Goal: Navigation & Orientation: Find specific page/section

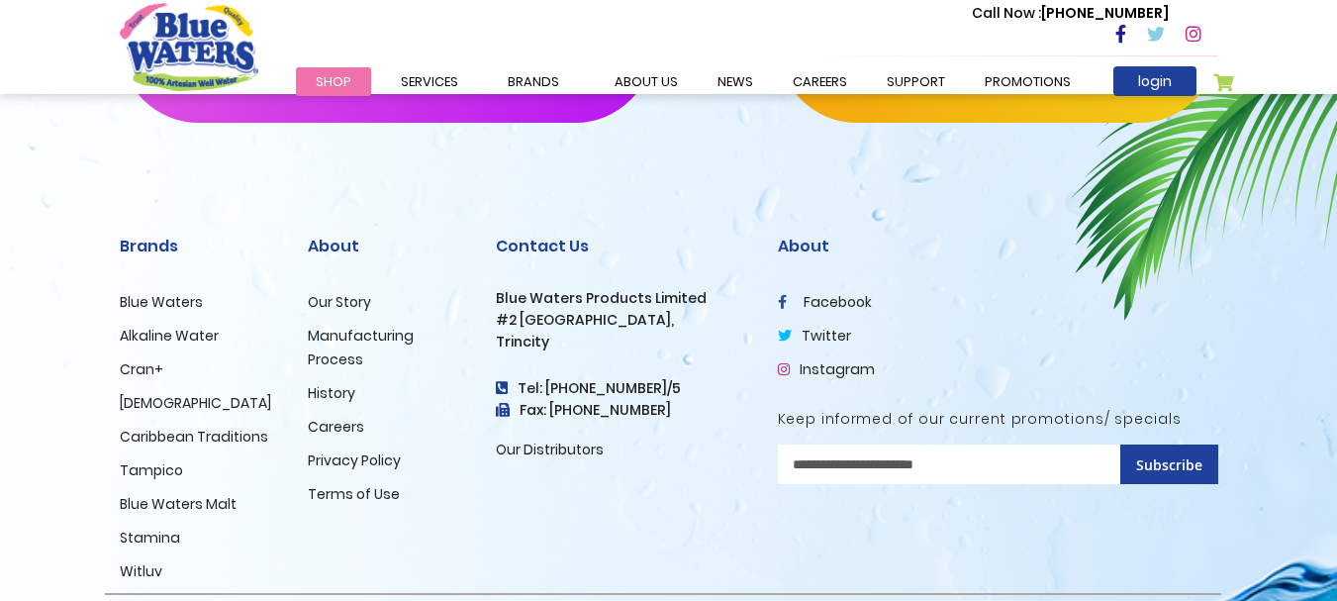
scroll to position [2139, 0]
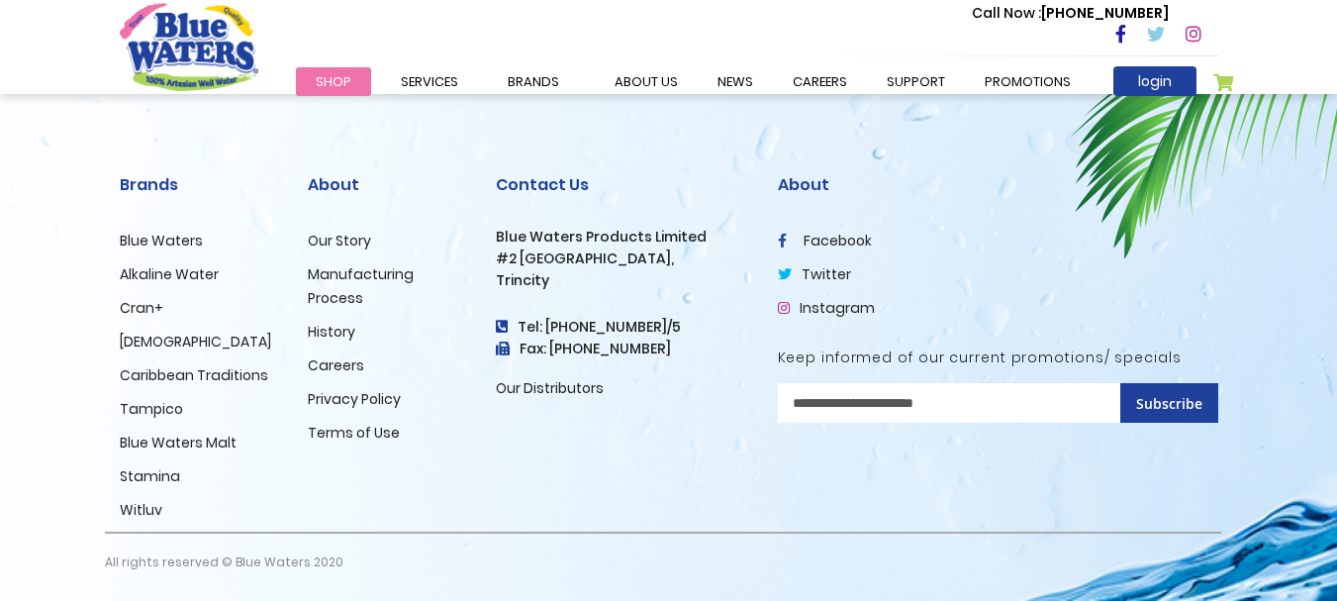
click at [547, 389] on link "Our Distributors" at bounding box center [550, 388] width 108 height 20
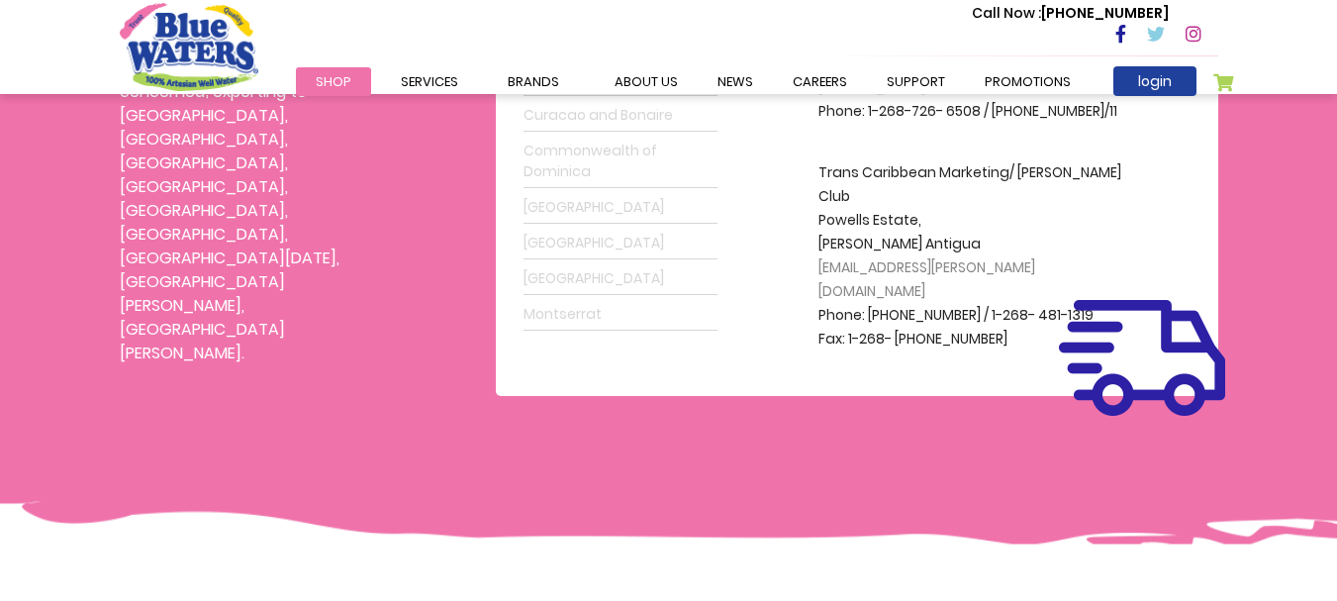
scroll to position [594, 0]
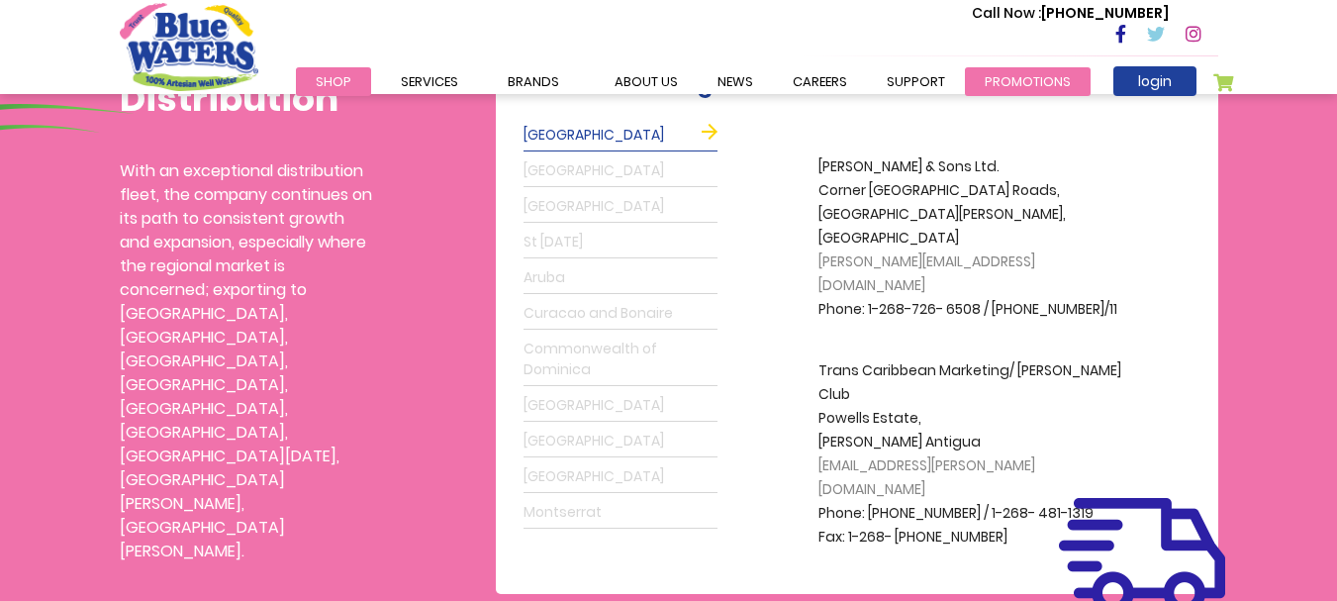
click at [1003, 72] on link "Promotions" at bounding box center [1028, 81] width 126 height 29
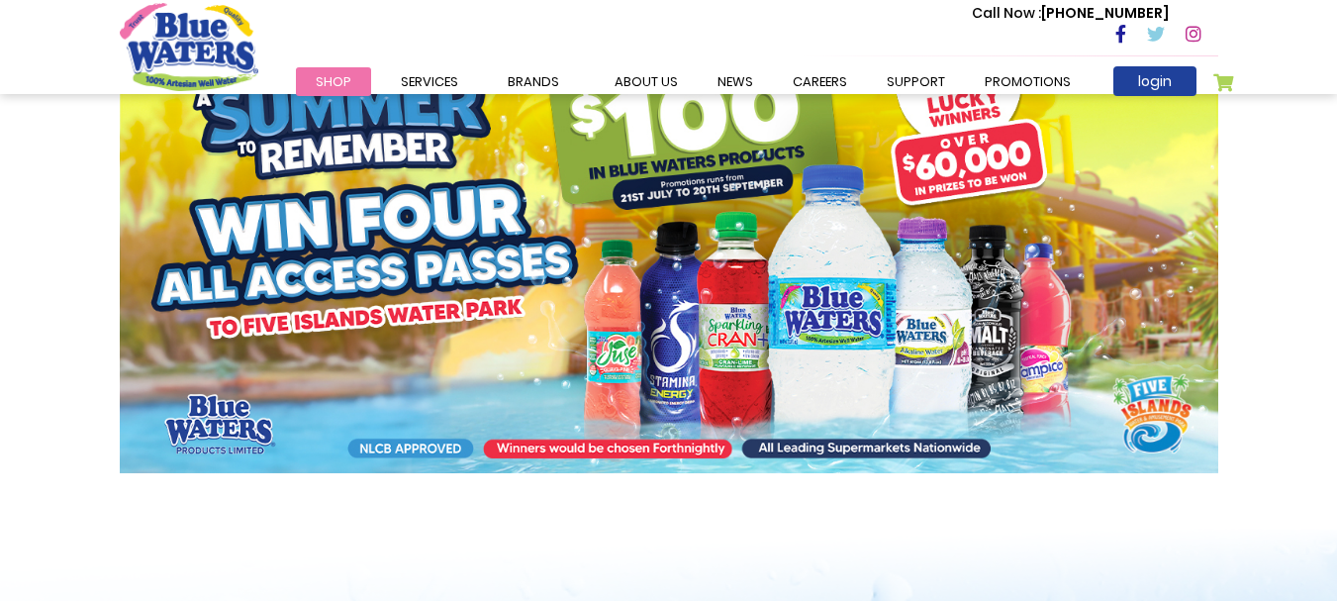
scroll to position [396, 0]
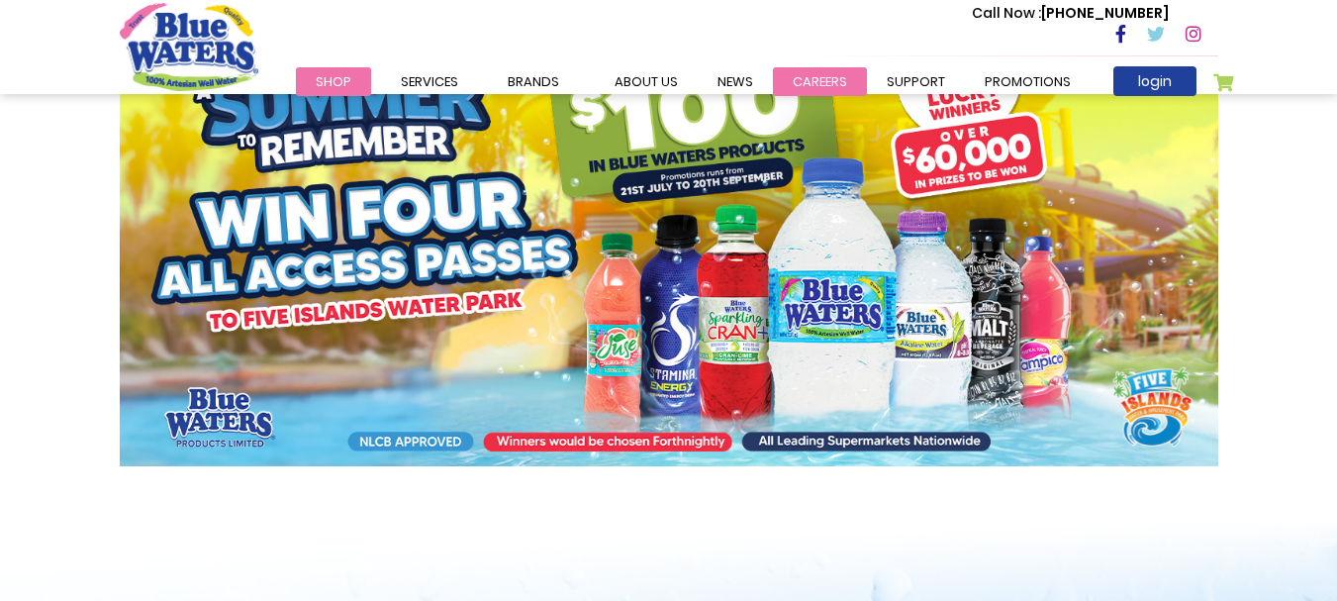
click at [808, 77] on link "careers" at bounding box center [820, 81] width 94 height 29
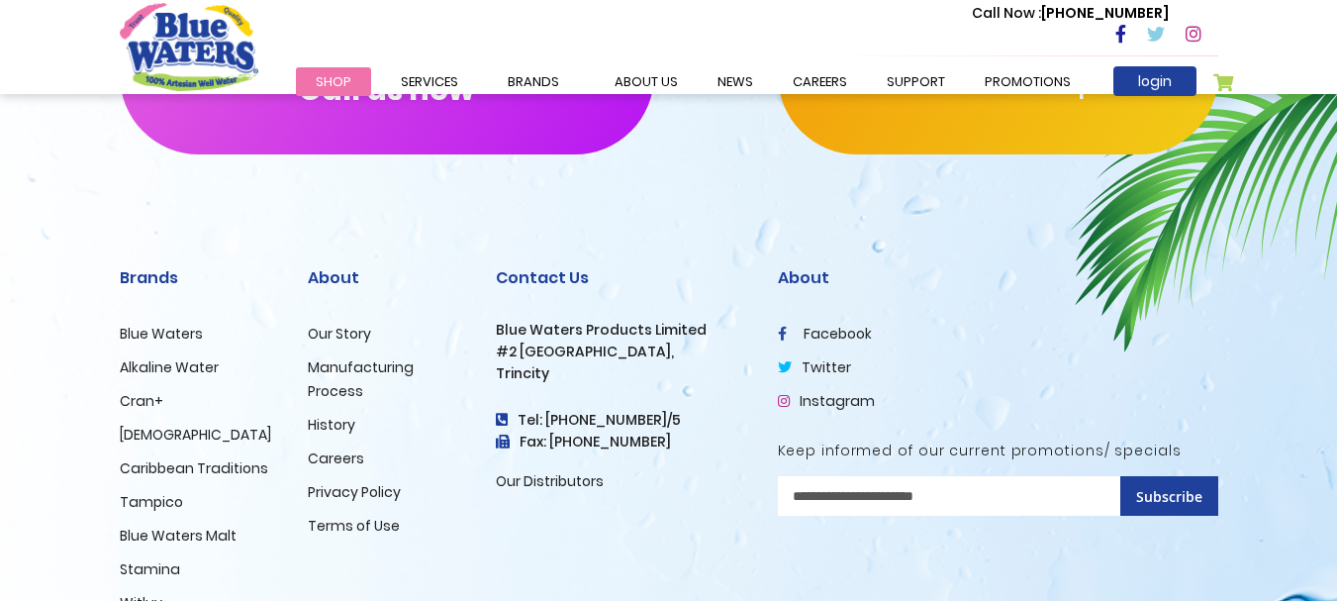
scroll to position [2078, 0]
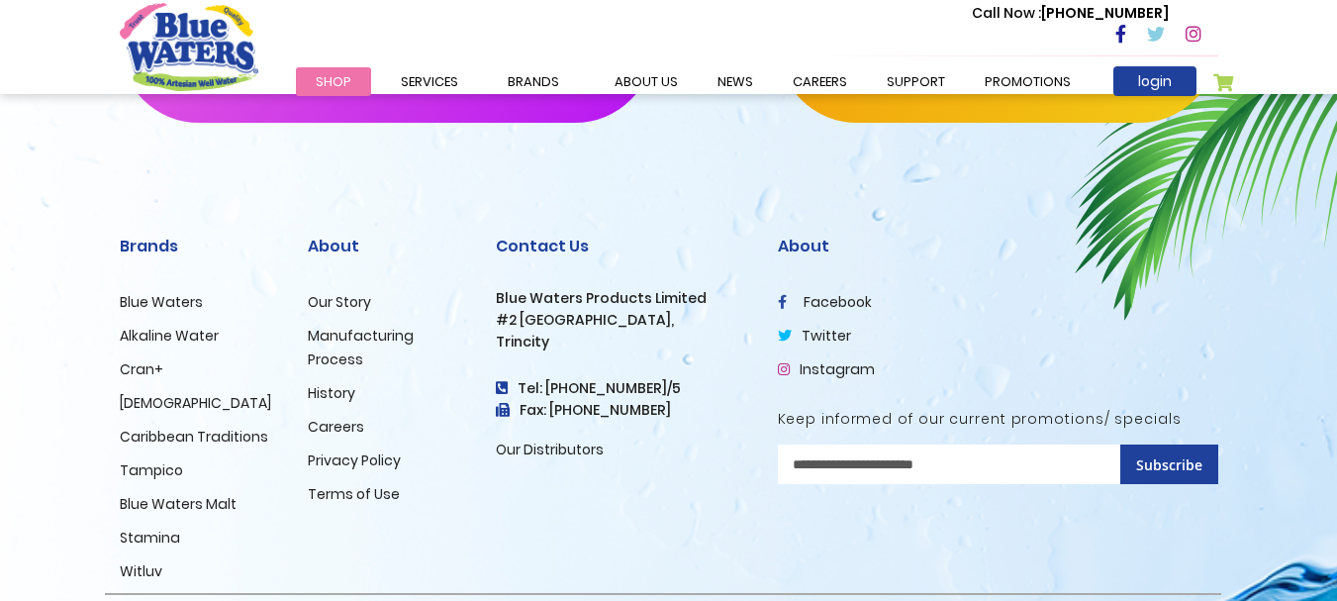
click at [332, 423] on link "Careers" at bounding box center [336, 427] width 56 height 20
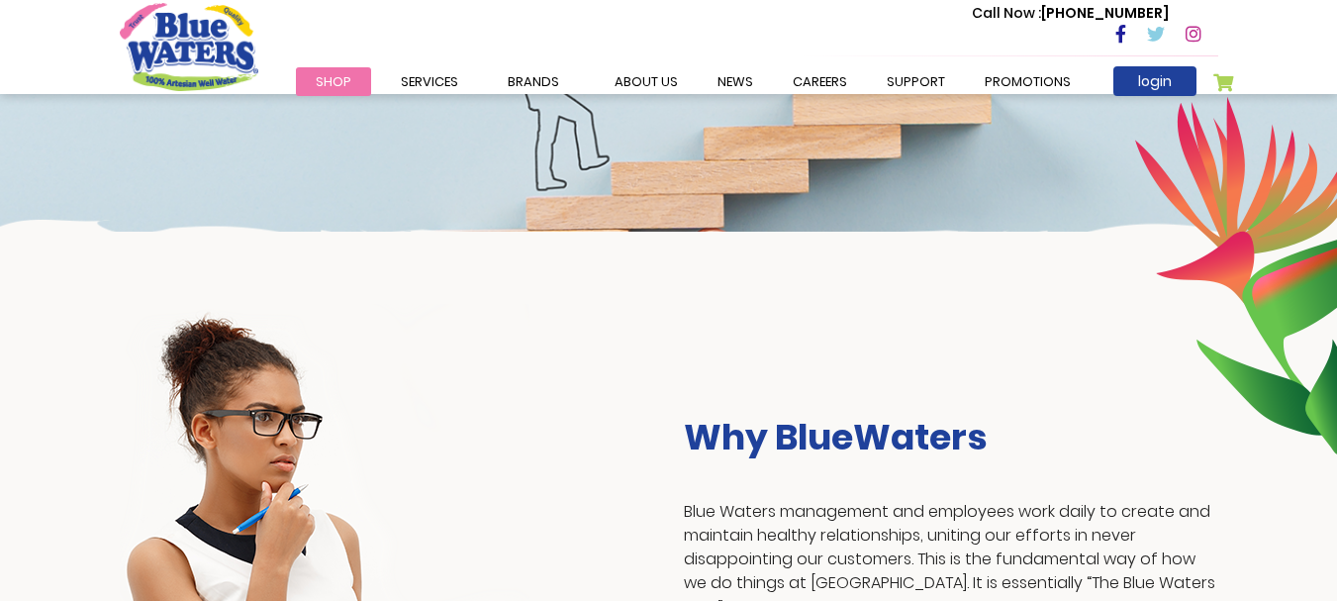
scroll to position [297, 0]
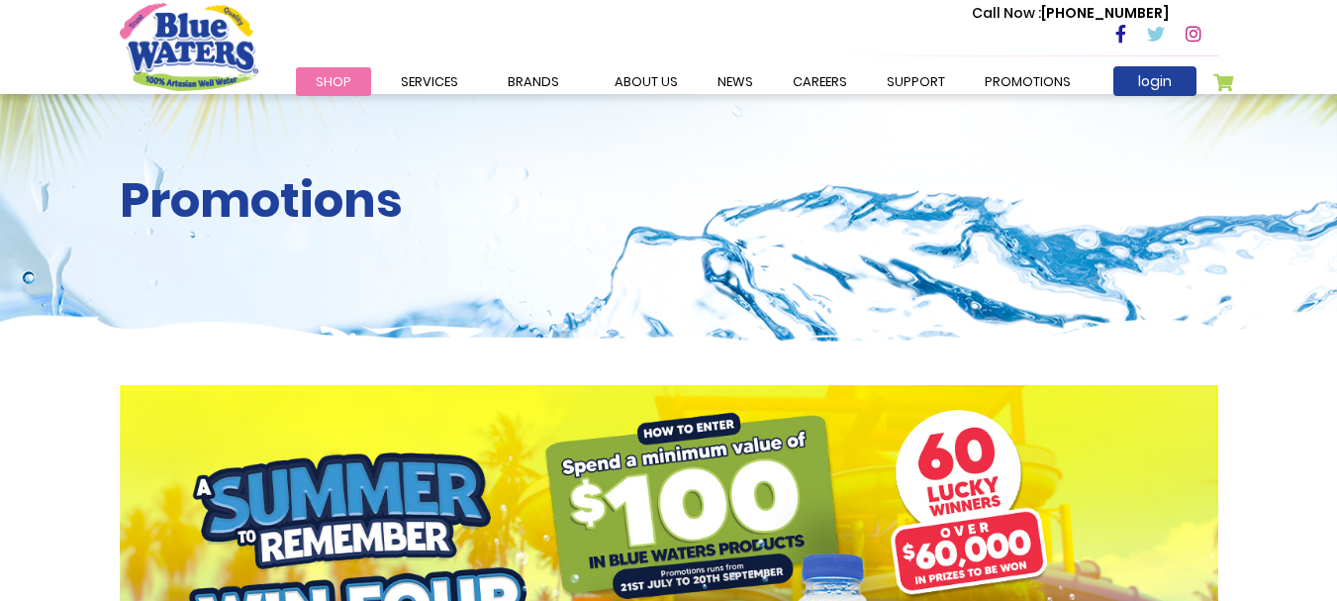
scroll to position [396, 0]
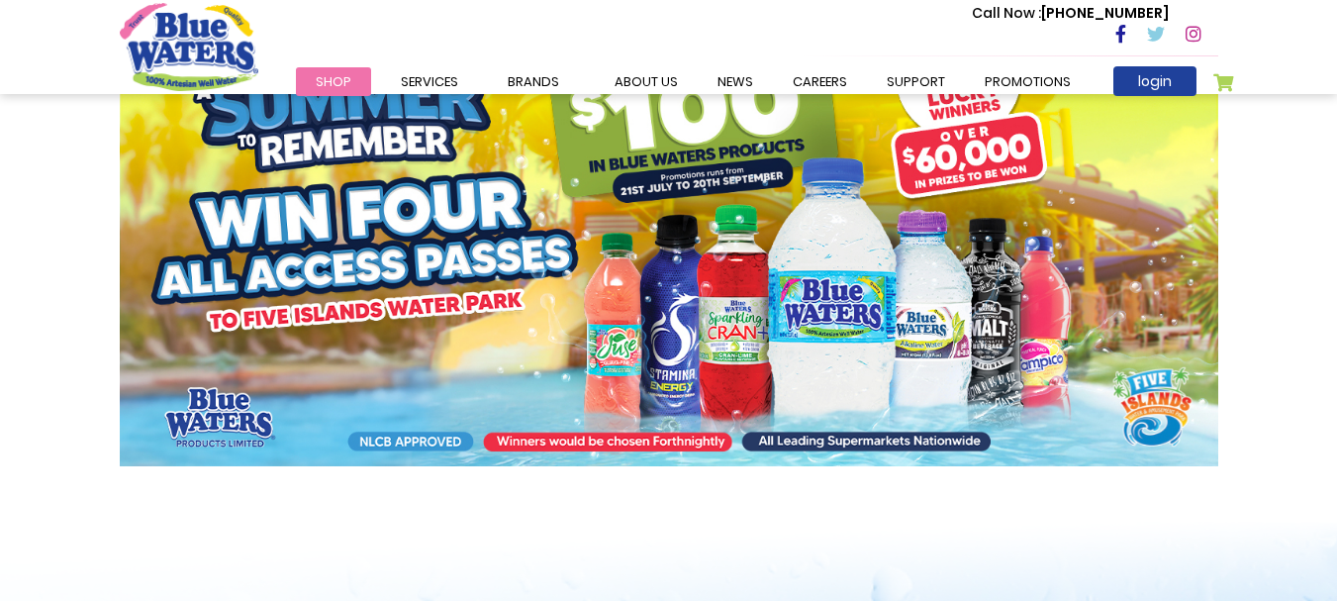
click at [205, 69] on img "store logo" at bounding box center [189, 46] width 139 height 87
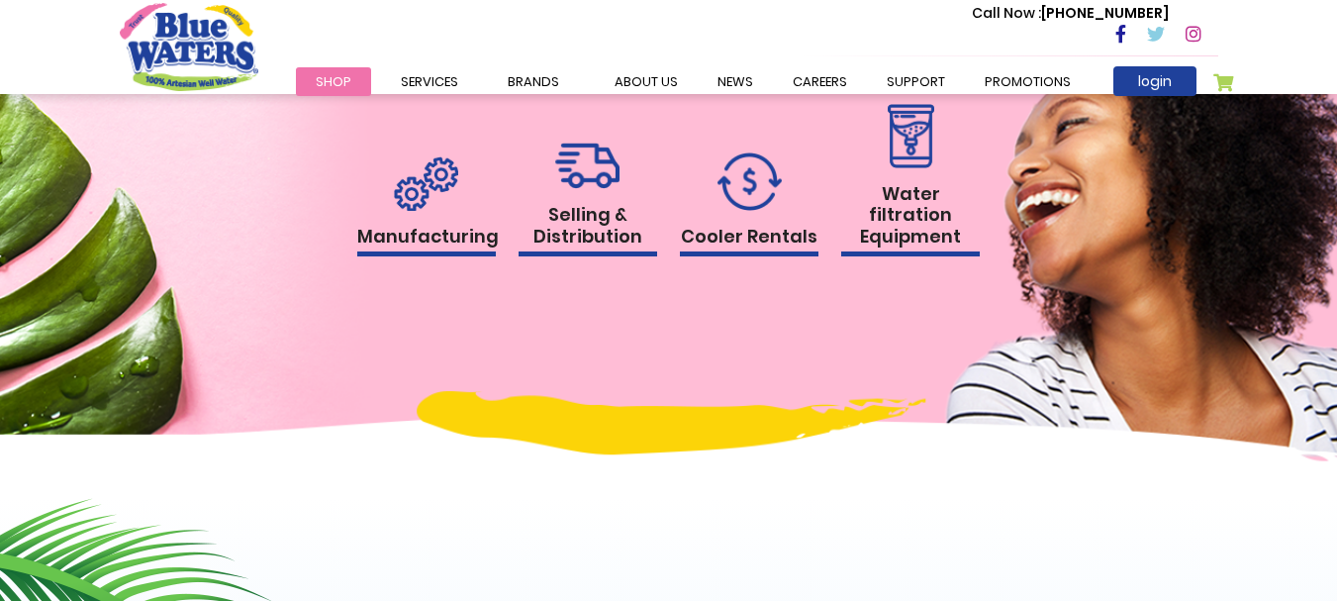
scroll to position [1979, 0]
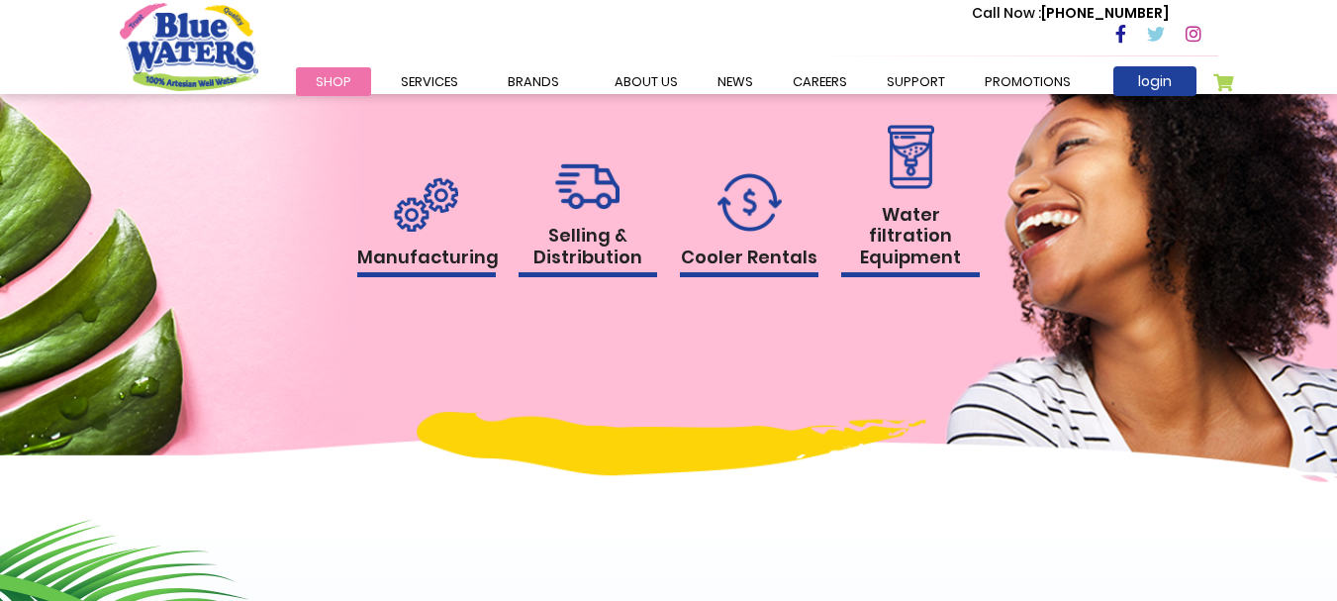
click at [595, 224] on link "Selling & Distribution" at bounding box center [587, 220] width 139 height 114
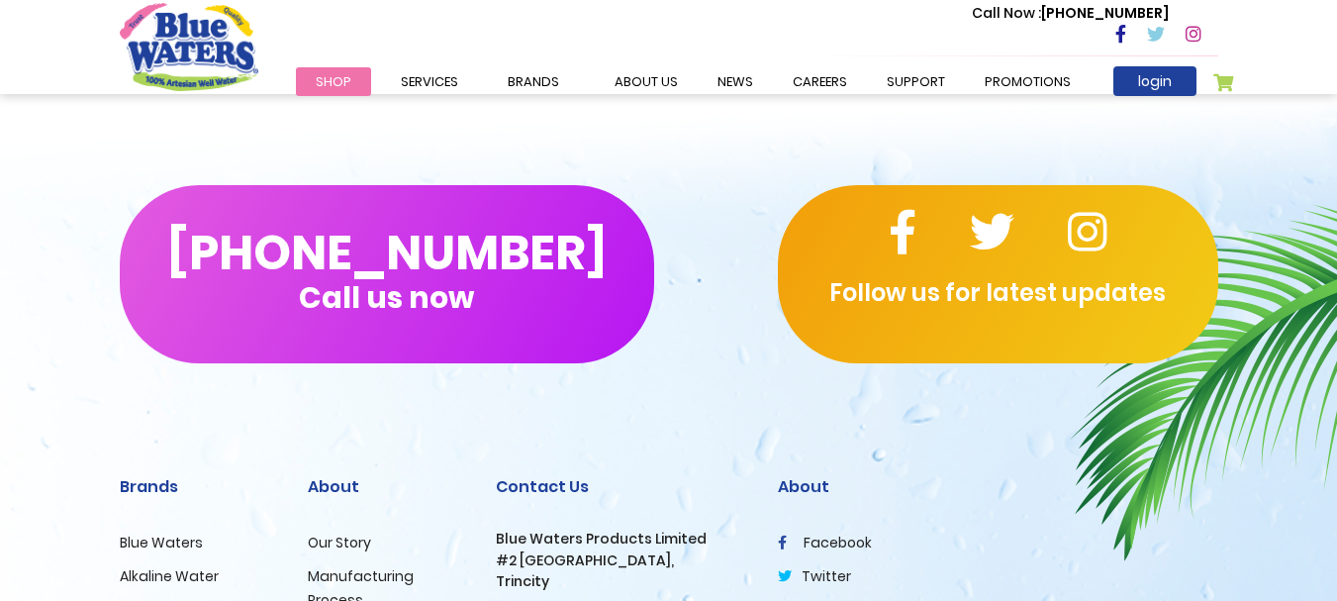
scroll to position [1572, 0]
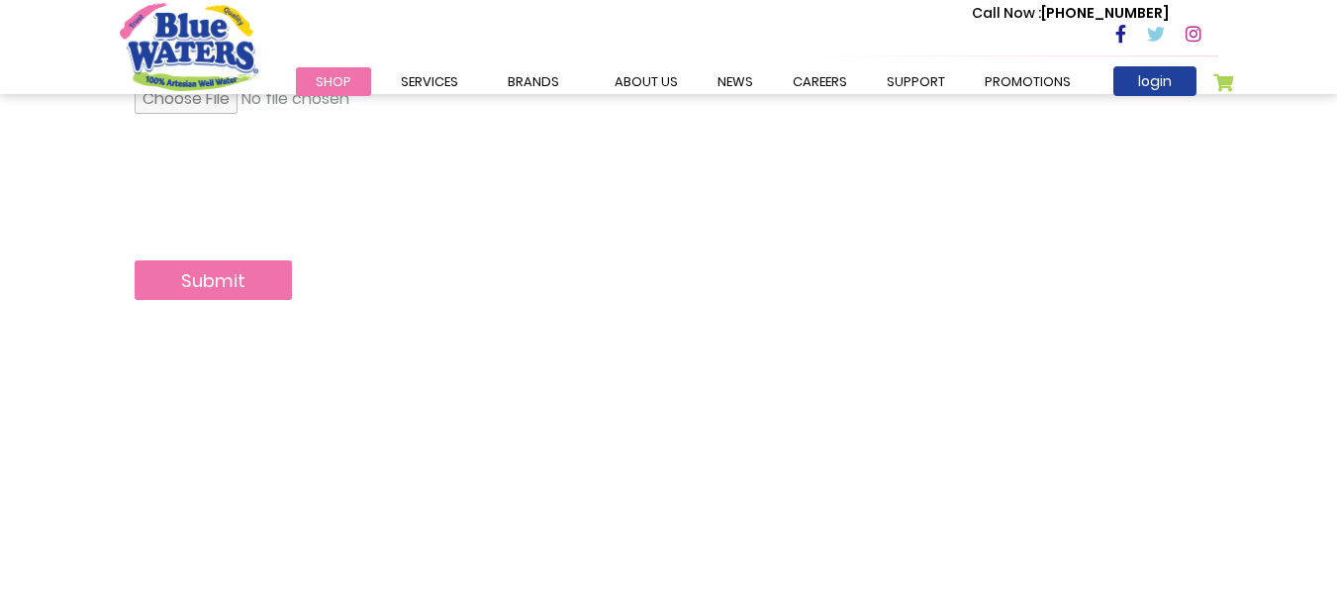
scroll to position [495, 0]
